Goal: Transaction & Acquisition: Obtain resource

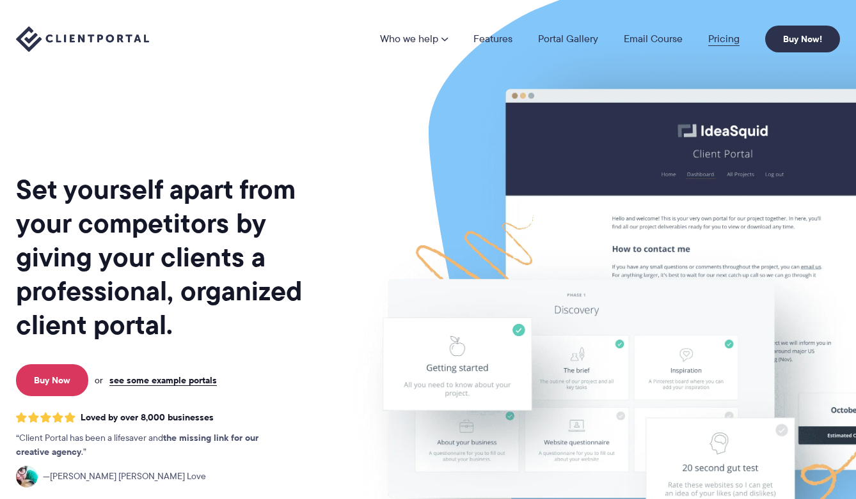
click at [721, 38] on link "Pricing" at bounding box center [723, 39] width 31 height 10
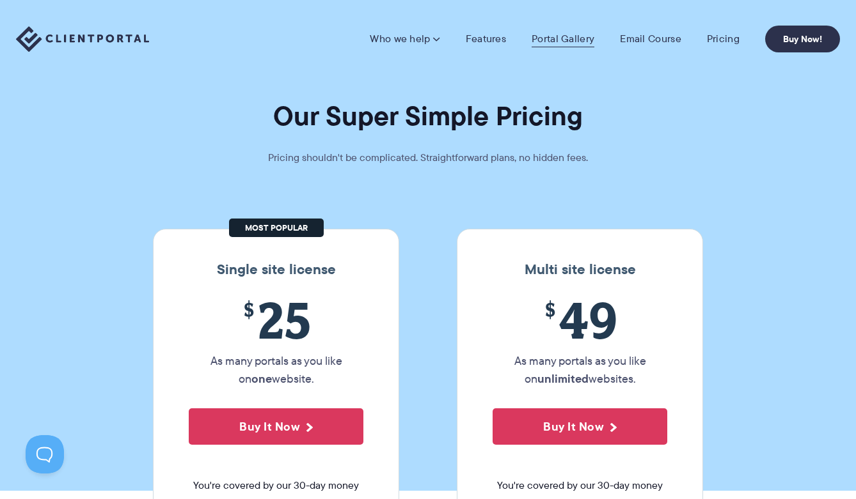
click at [562, 37] on link "Portal Gallery" at bounding box center [562, 39] width 63 height 13
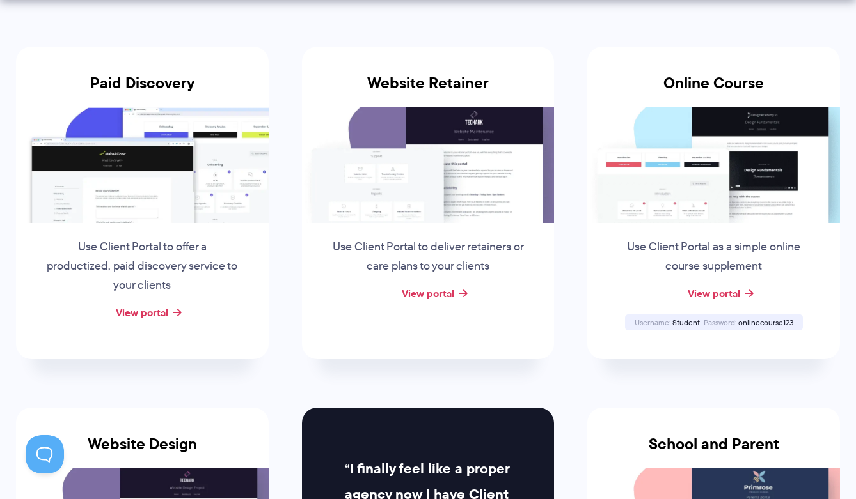
scroll to position [256, 0]
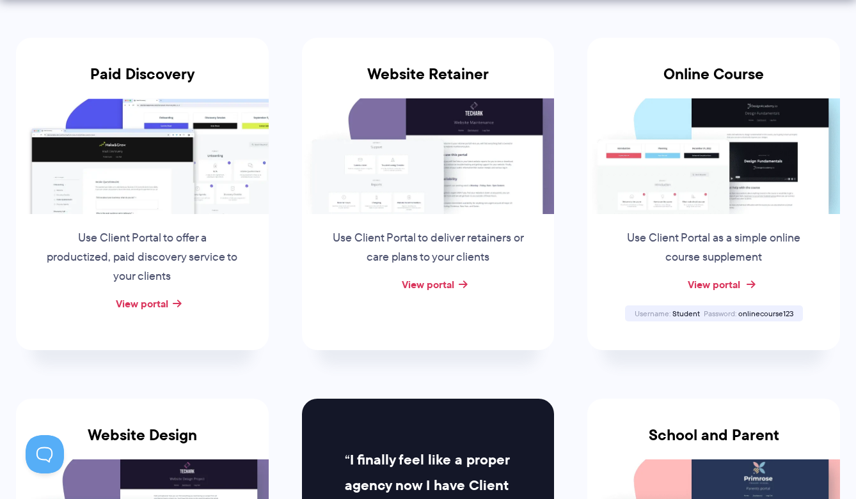
click at [715, 286] on link "View portal" at bounding box center [713, 284] width 52 height 15
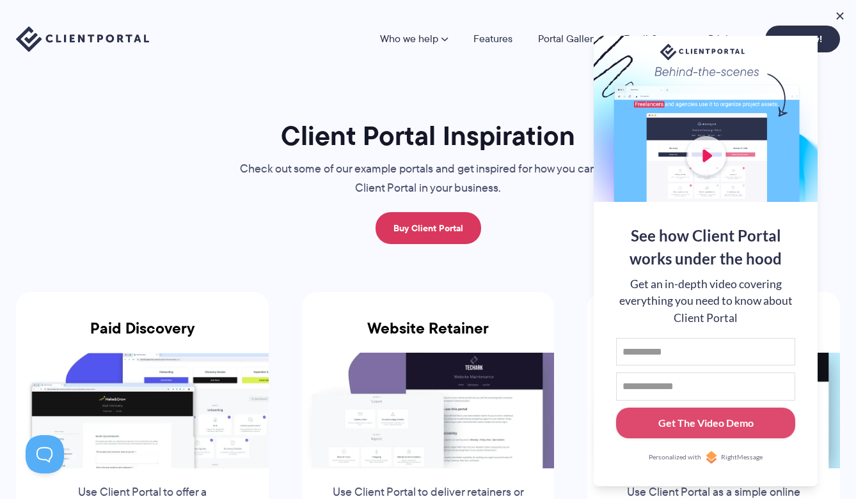
scroll to position [0, 0]
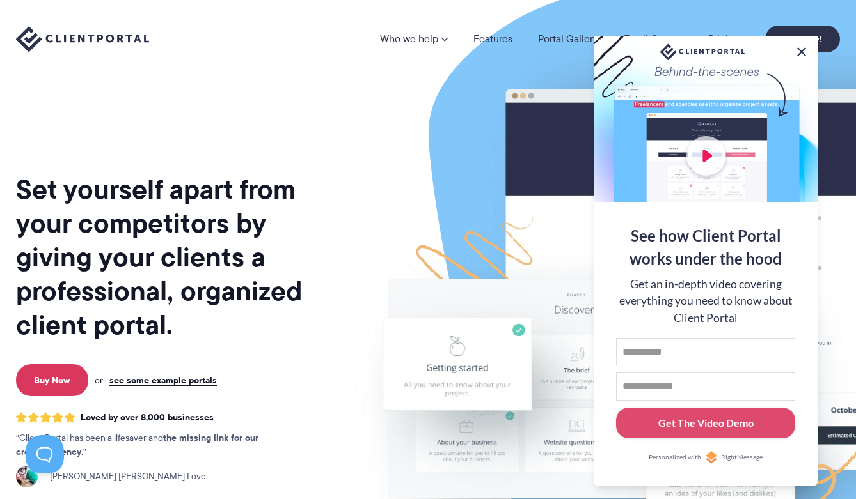
click at [804, 49] on button at bounding box center [801, 51] width 15 height 15
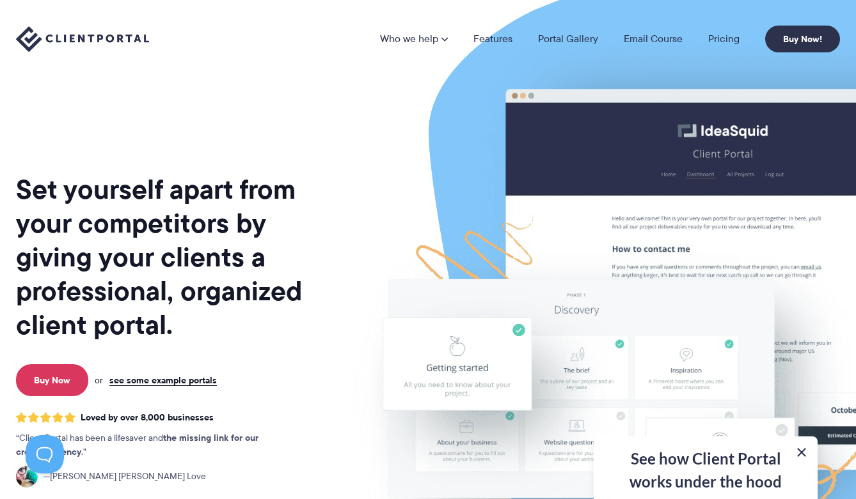
click at [799, 453] on button at bounding box center [801, 452] width 15 height 15
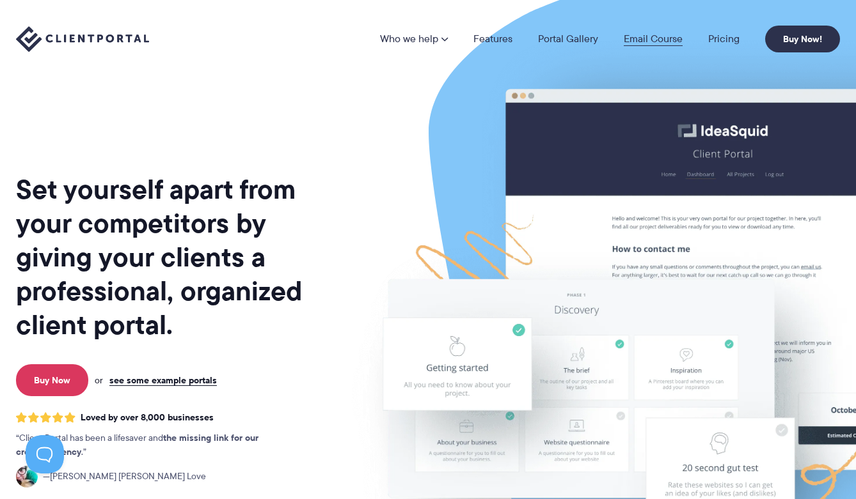
click at [648, 41] on link "Email Course" at bounding box center [652, 39] width 59 height 10
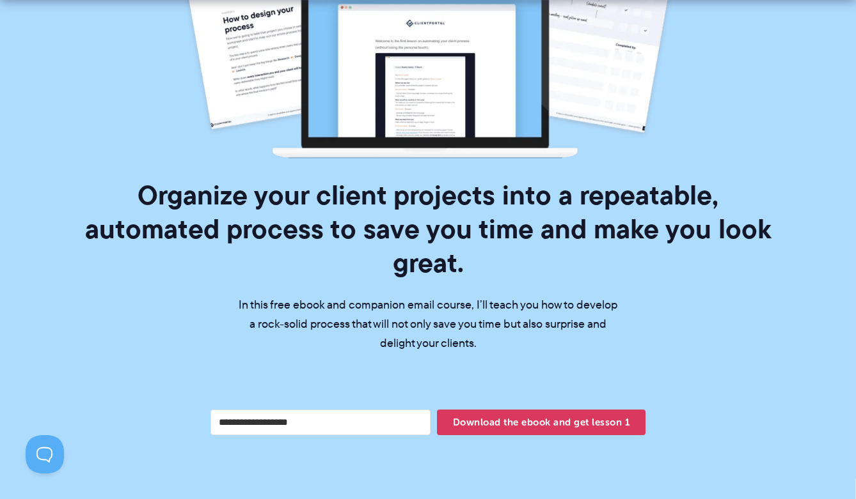
click at [364, 410] on input "Your email address" at bounding box center [320, 423] width 220 height 26
type input "**********"
click at [509, 412] on span "Download the ebook and get lesson 1" at bounding box center [541, 423] width 208 height 22
